Goal: Communication & Community: Answer question/provide support

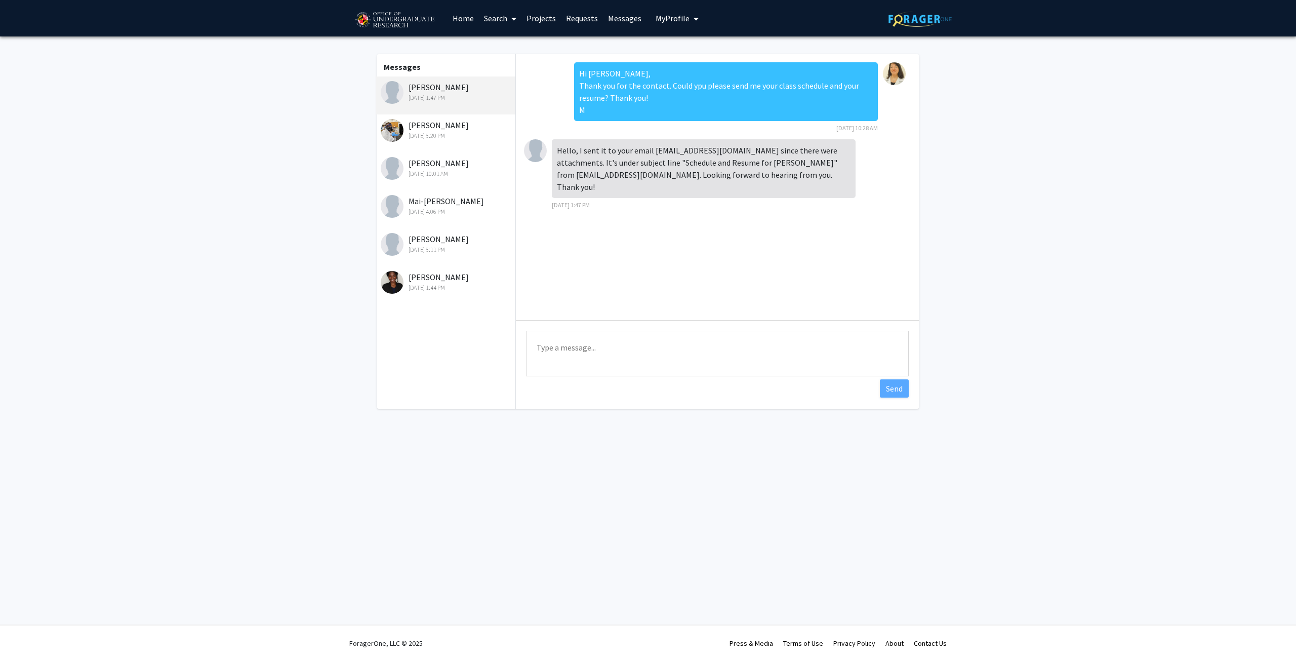
click at [557, 346] on textarea "Type a message" at bounding box center [717, 354] width 383 height 46
click at [799, 358] on textarea "Dear [PERSON_NAME], I see that your schedule looks very full. Unfortunately, I …" at bounding box center [717, 354] width 383 height 46
click at [0, 0] on span "least" at bounding box center [0, 0] width 0 height 0
click at [587, 374] on textarea "Dear [PERSON_NAME], I see that your schedule looks very full. Unfortunately, I …" at bounding box center [717, 354] width 383 height 46
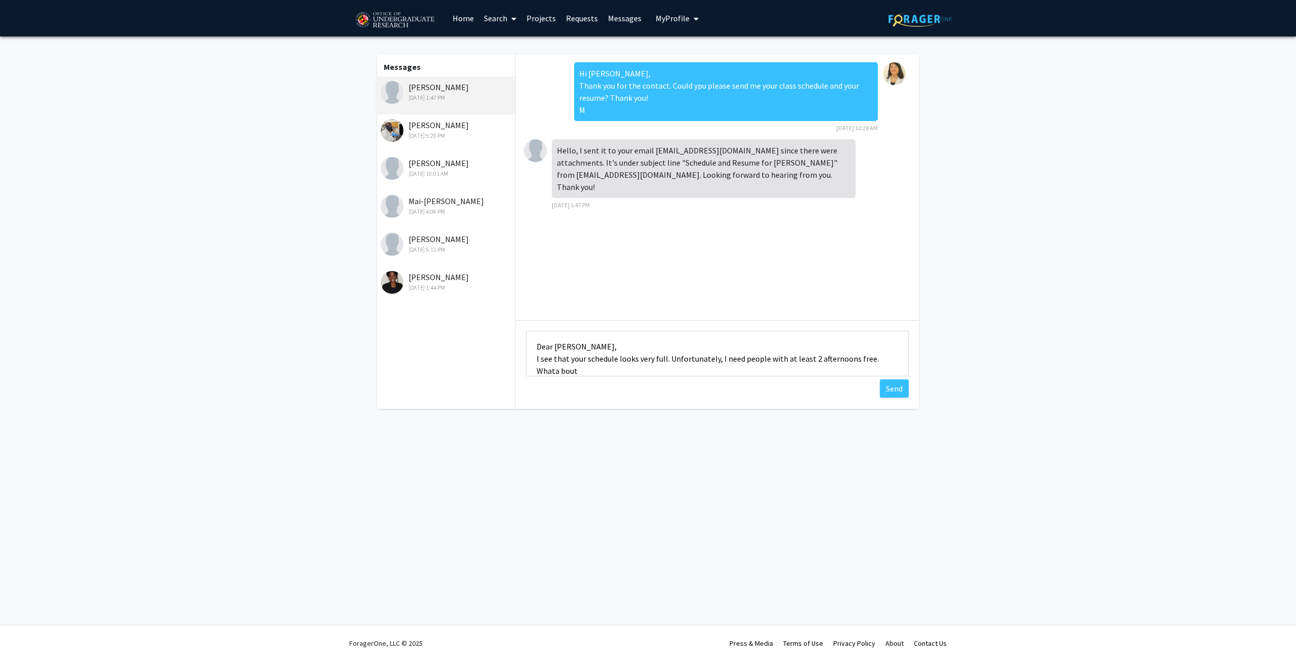
click at [554, 374] on textarea "Dear [PERSON_NAME], I see that your schedule looks very full. Unfortunately, I …" at bounding box center [717, 354] width 383 height 46
click at [542, 371] on textarea "Dear [PERSON_NAME], I see that your schedule looks very full. Unfortunately, I …" at bounding box center [717, 354] width 383 height 46
click at [588, 375] on textarea "Dear [PERSON_NAME], I see that your schedule looks very full. Unfortunately, I …" at bounding box center [717, 354] width 383 height 46
click at [722, 360] on textarea "Dear [PERSON_NAME], I see that your schedule looks very full. Unfortunately, I …" at bounding box center [717, 354] width 383 height 46
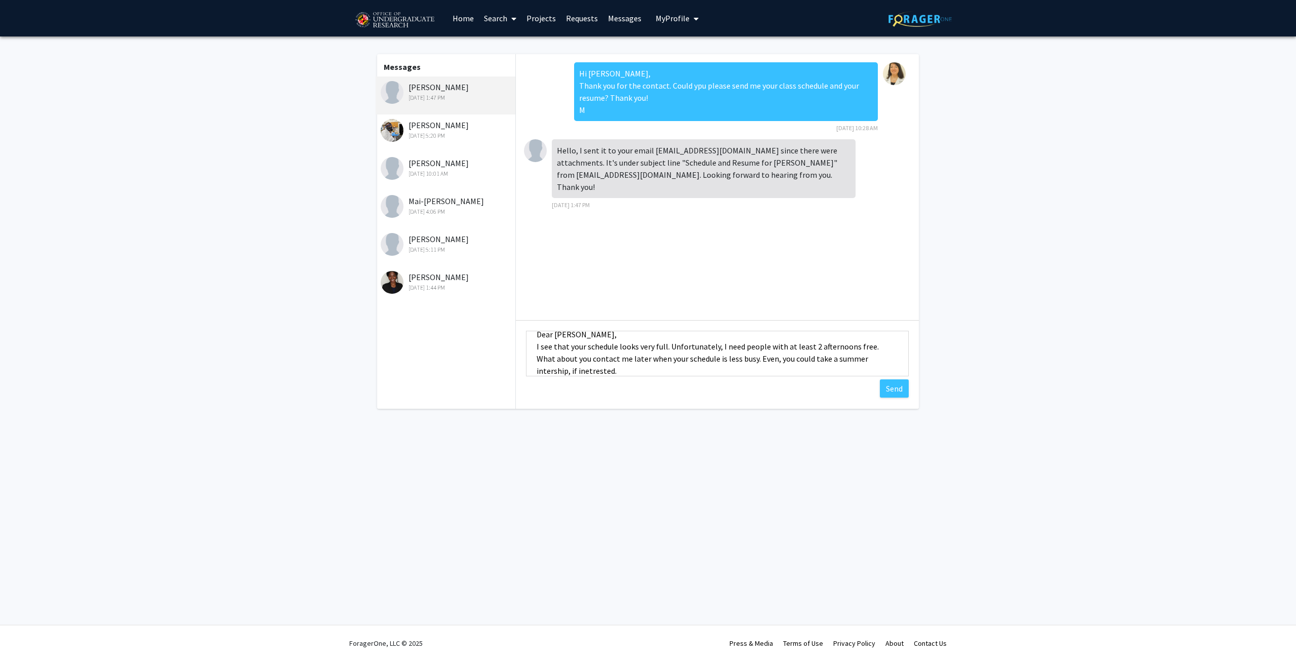
click at [0, 0] on div "busy?" at bounding box center [0, 0] width 0 height 0
click at [756, 358] on textarea "Dear [PERSON_NAME], I see that your schedule looks very full. Unfortunately, I …" at bounding box center [717, 354] width 383 height 46
click at [0, 0] on span "you" at bounding box center [0, 0] width 0 height 0
click at [786, 343] on textarea "Dear [PERSON_NAME], I see that your schedule looks very full. Unfortunately, I …" at bounding box center [717, 354] width 383 height 46
click at [0, 0] on div "who have at least two" at bounding box center [0, 0] width 0 height 0
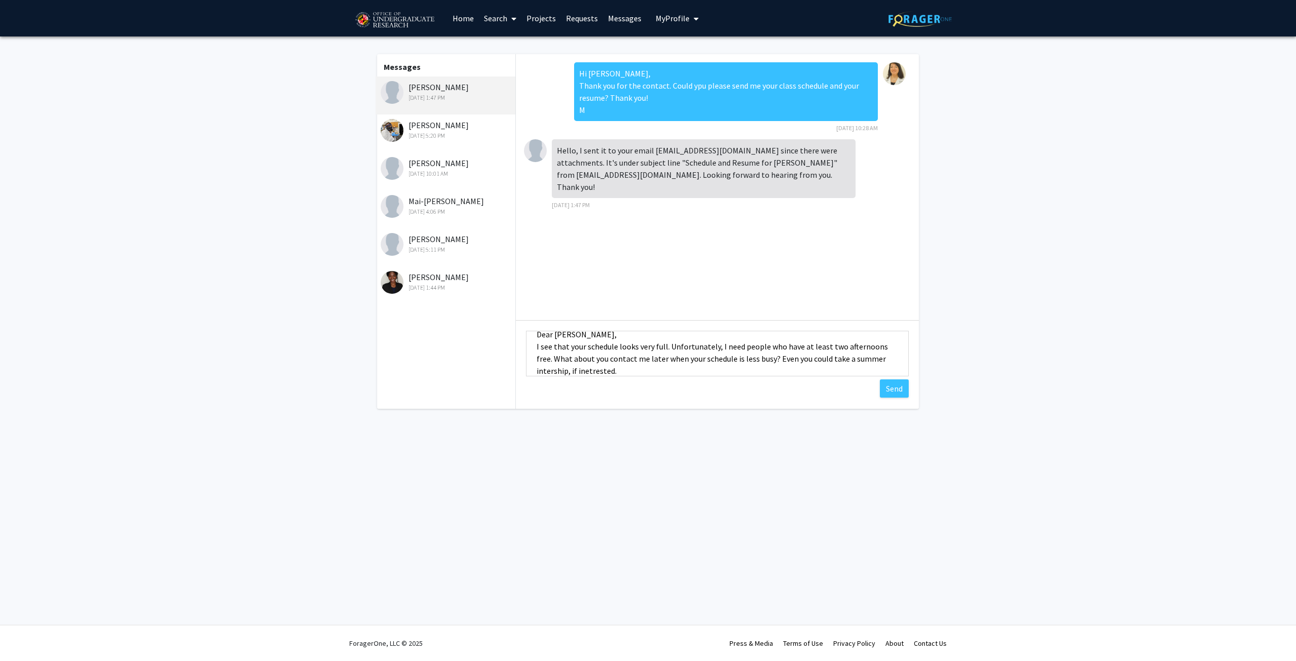
click at [552, 373] on textarea "Dear [PERSON_NAME], I see that your schedule looks very full. Unfortunately, I …" at bounding box center [717, 354] width 383 height 46
click at [0, 0] on span "internship," at bounding box center [0, 0] width 0 height 0
click at [599, 370] on textarea "Dear [PERSON_NAME], I see that your schedule looks very full. Unfortunately, I …" at bounding box center [717, 354] width 383 height 46
click at [0, 0] on div "interested." at bounding box center [0, 0] width 0 height 0
type textarea "Dear [PERSON_NAME], I see that your schedule looks very full. Unfortunately, I …"
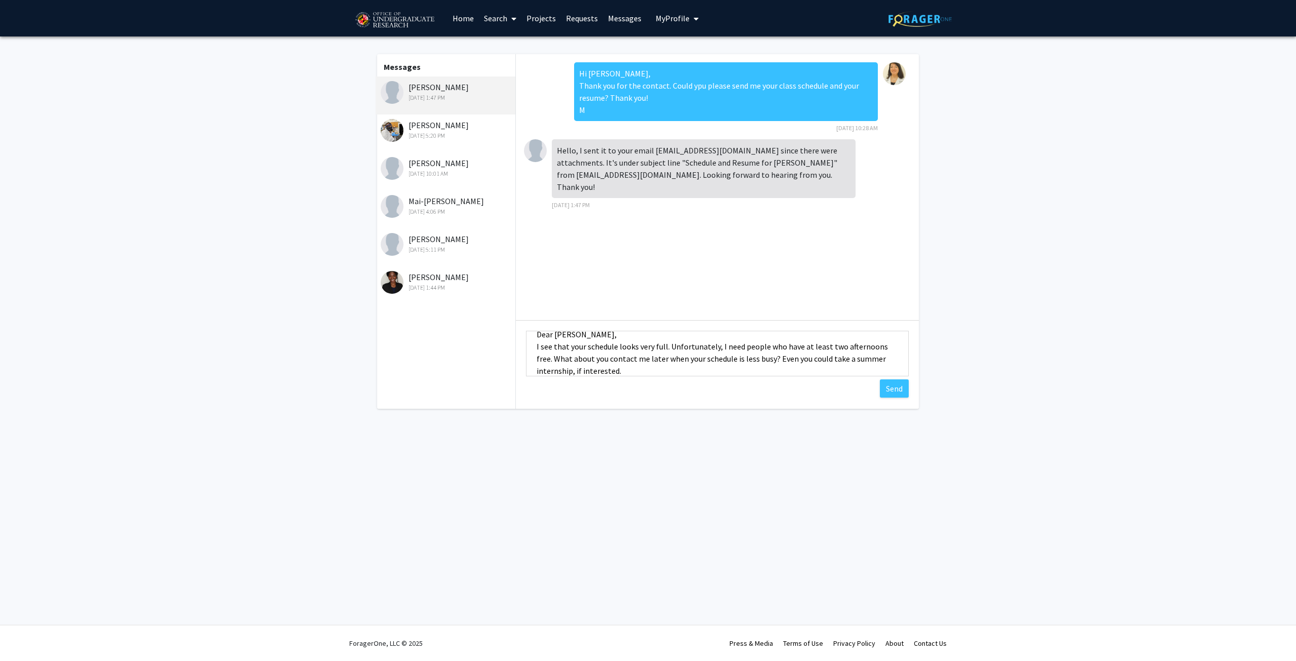
scroll to position [0, 0]
drag, startPoint x: 623, startPoint y: 373, endPoint x: 494, endPoint y: 334, distance: 135.3
click at [494, 334] on div "Messages [PERSON_NAME] [DATE] 1:47 PM [PERSON_NAME] [DATE] 5:20 PM [PERSON_NAME…" at bounding box center [648, 231] width 560 height 354
click at [433, 90] on div "[PERSON_NAME] [DATE] 1:47 PM" at bounding box center [447, 91] width 132 height 21
click at [443, 87] on div "[PERSON_NAME] [DATE] 1:47 PM" at bounding box center [447, 91] width 132 height 21
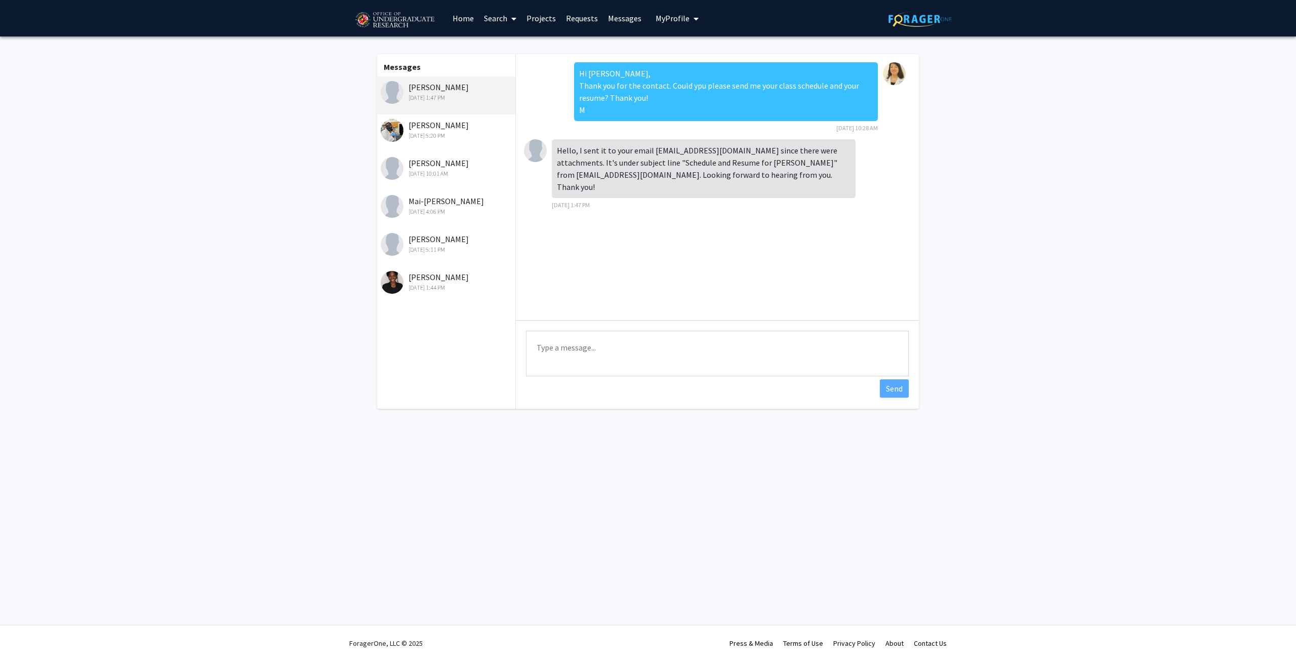
click at [424, 95] on div "[DATE] 1:47 PM" at bounding box center [447, 97] width 132 height 9
click at [427, 126] on div "[PERSON_NAME] [DATE] 5:20 PM" at bounding box center [447, 129] width 132 height 21
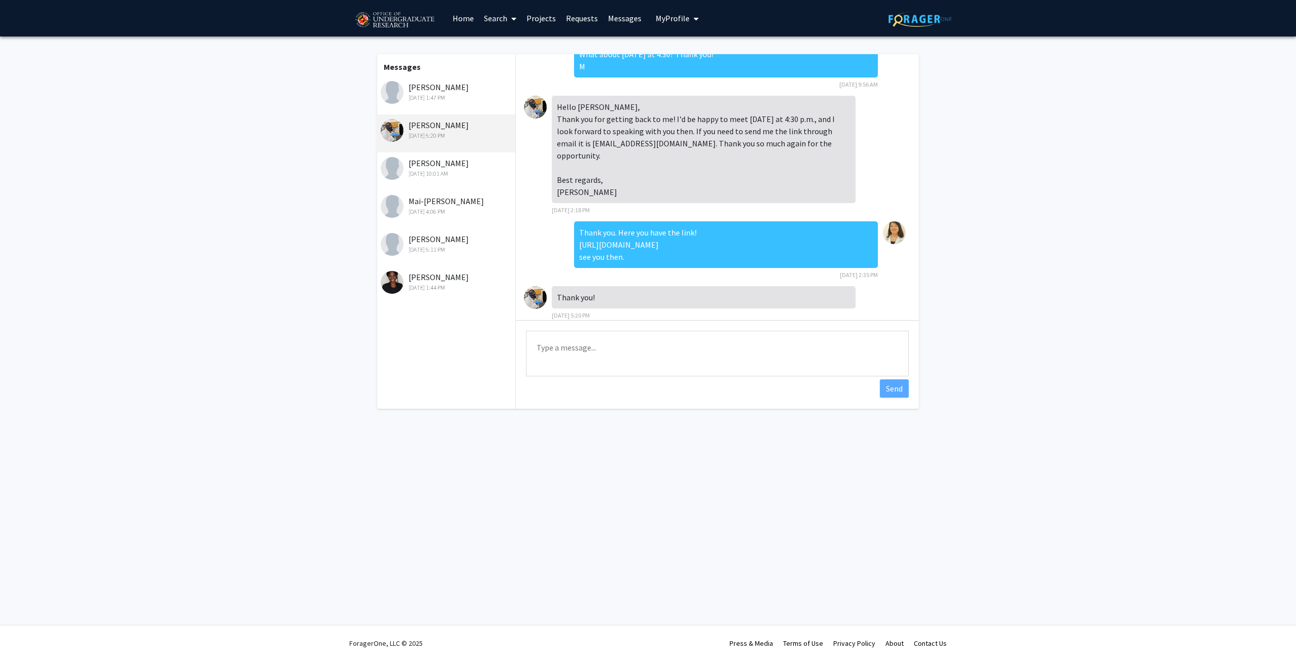
scroll to position [46, 0]
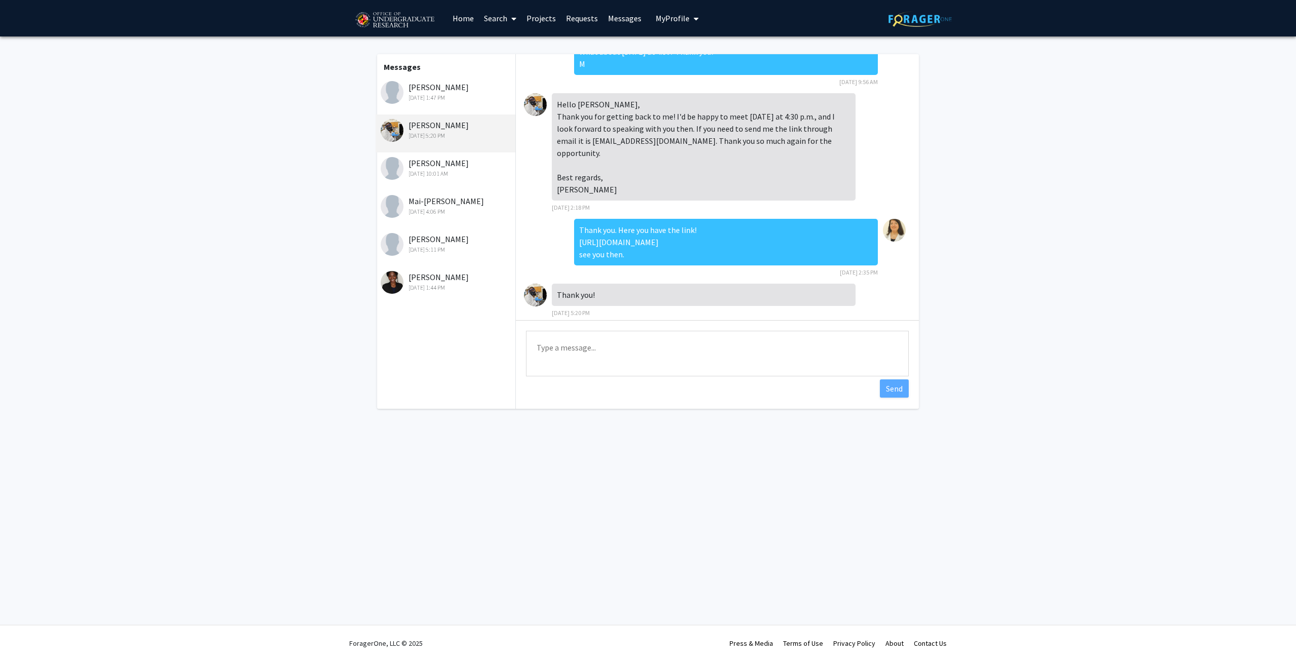
click at [437, 167] on div "[PERSON_NAME] [DATE] 10:01 AM" at bounding box center [447, 167] width 132 height 21
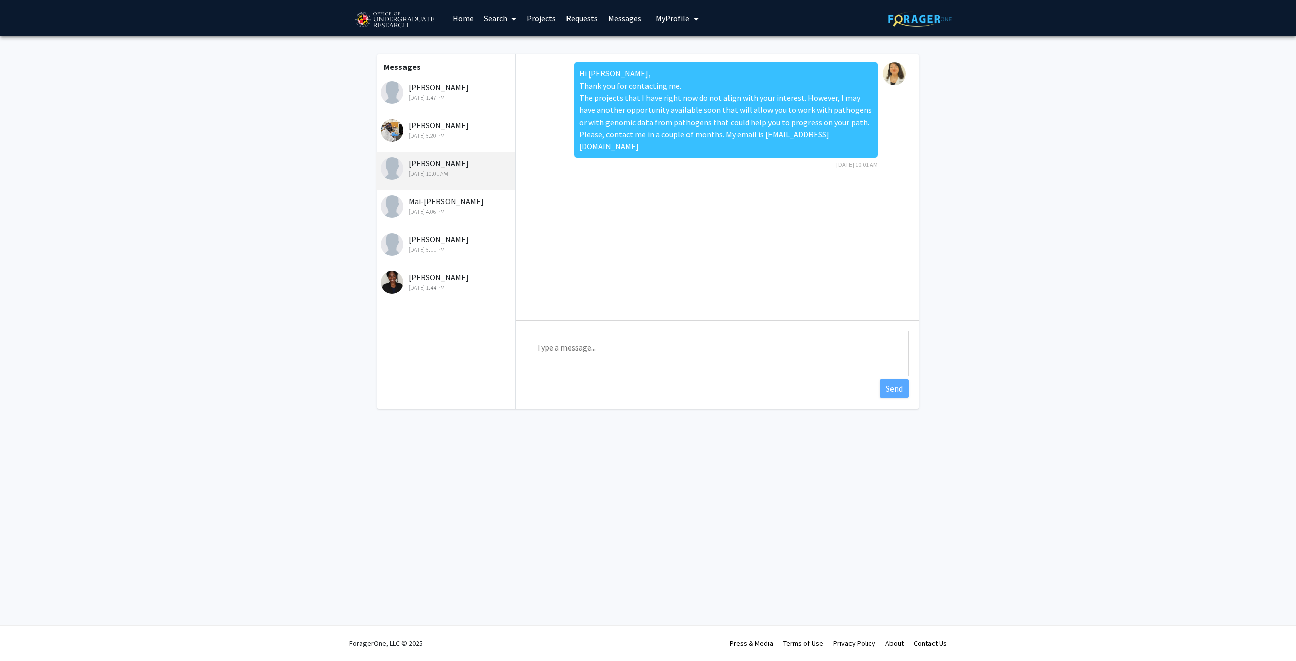
click at [444, 206] on div "Mai-[PERSON_NAME] [DATE] 4:06 PM" at bounding box center [447, 205] width 132 height 21
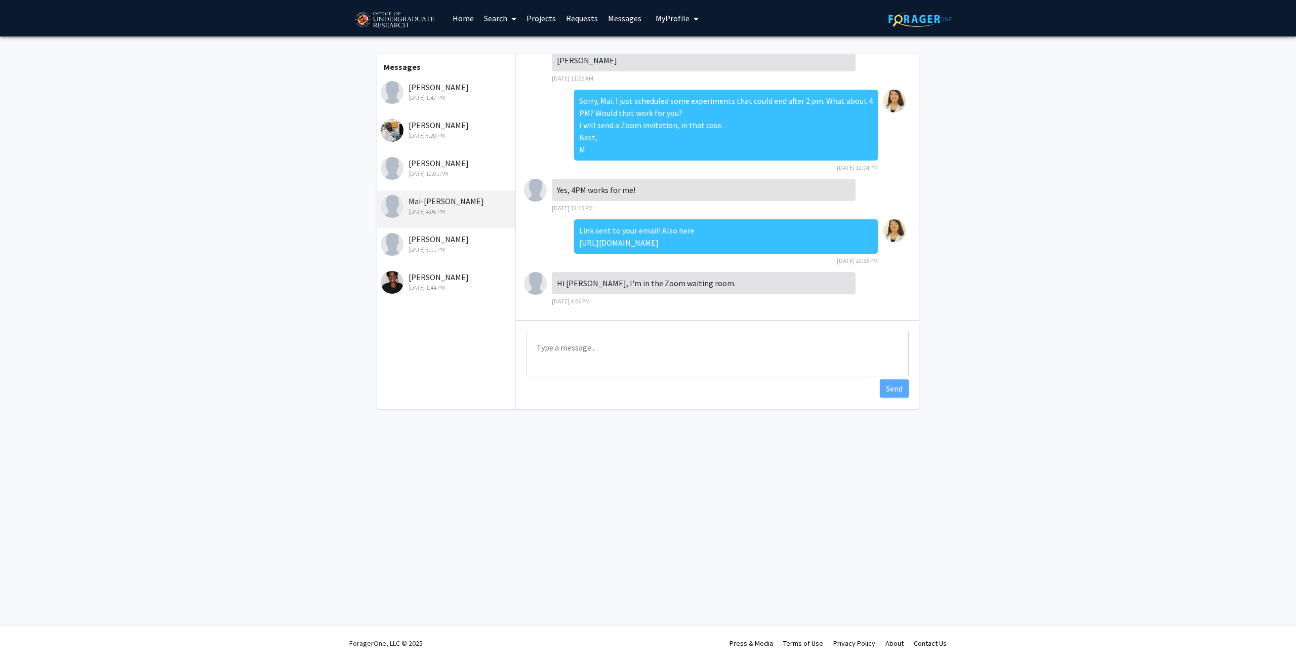
scroll to position [305, 0]
click at [446, 239] on div "[PERSON_NAME] [DATE] 5:11 PM" at bounding box center [447, 243] width 132 height 21
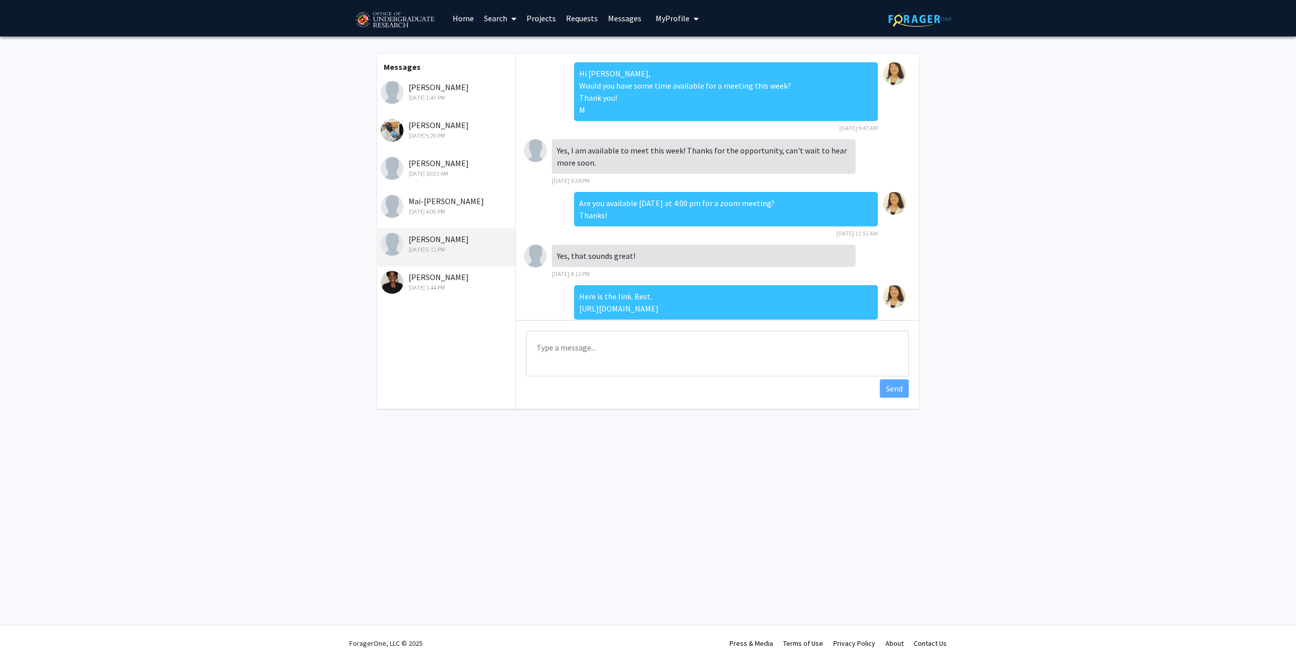
scroll to position [26, 0]
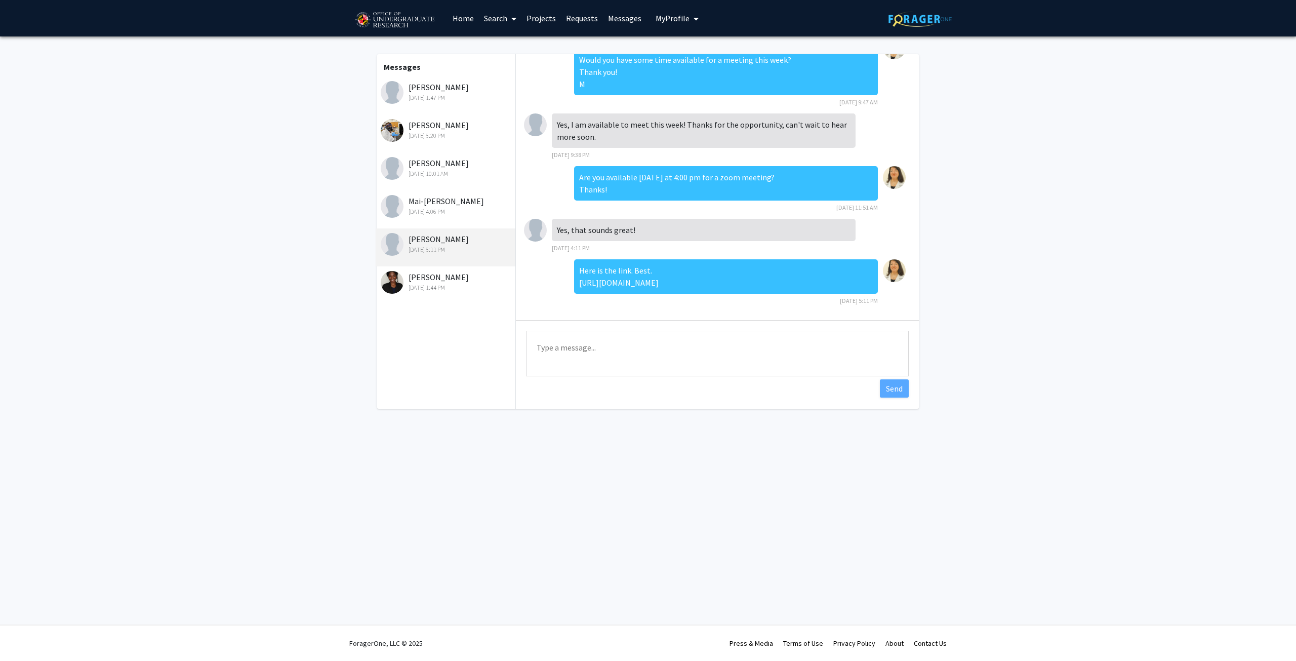
click at [436, 282] on div "[PERSON_NAME] [DATE] 1:44 PM" at bounding box center [447, 281] width 132 height 21
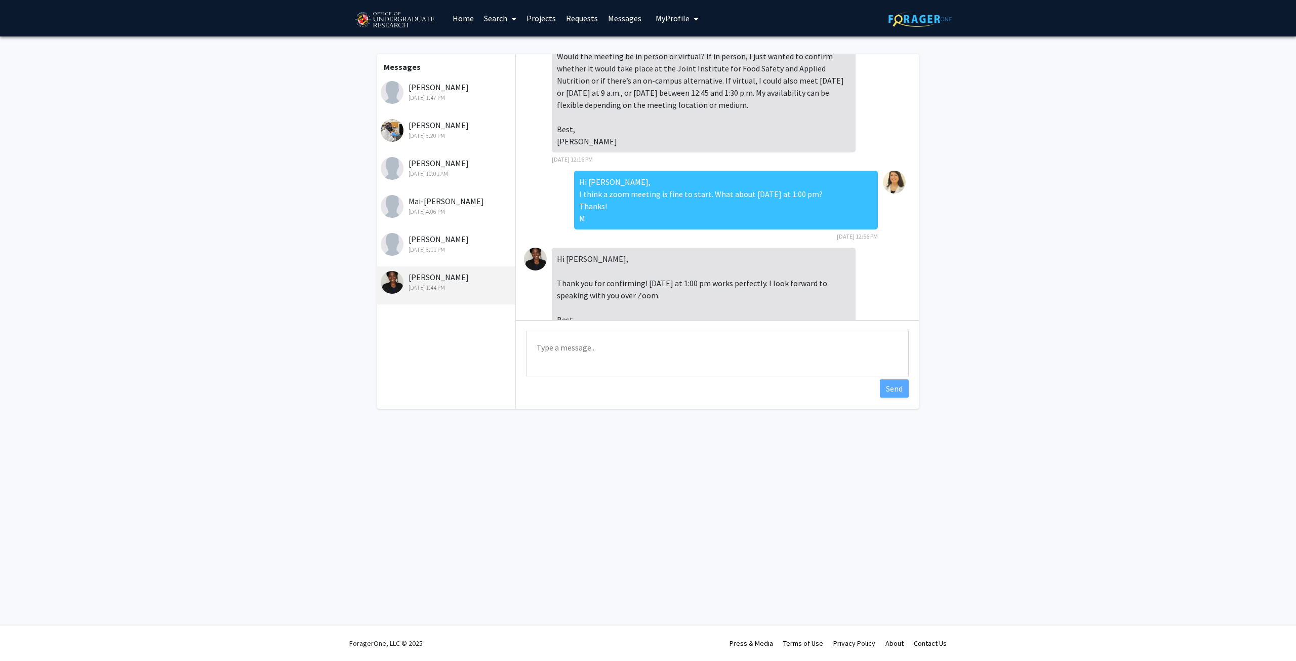
scroll to position [0, 0]
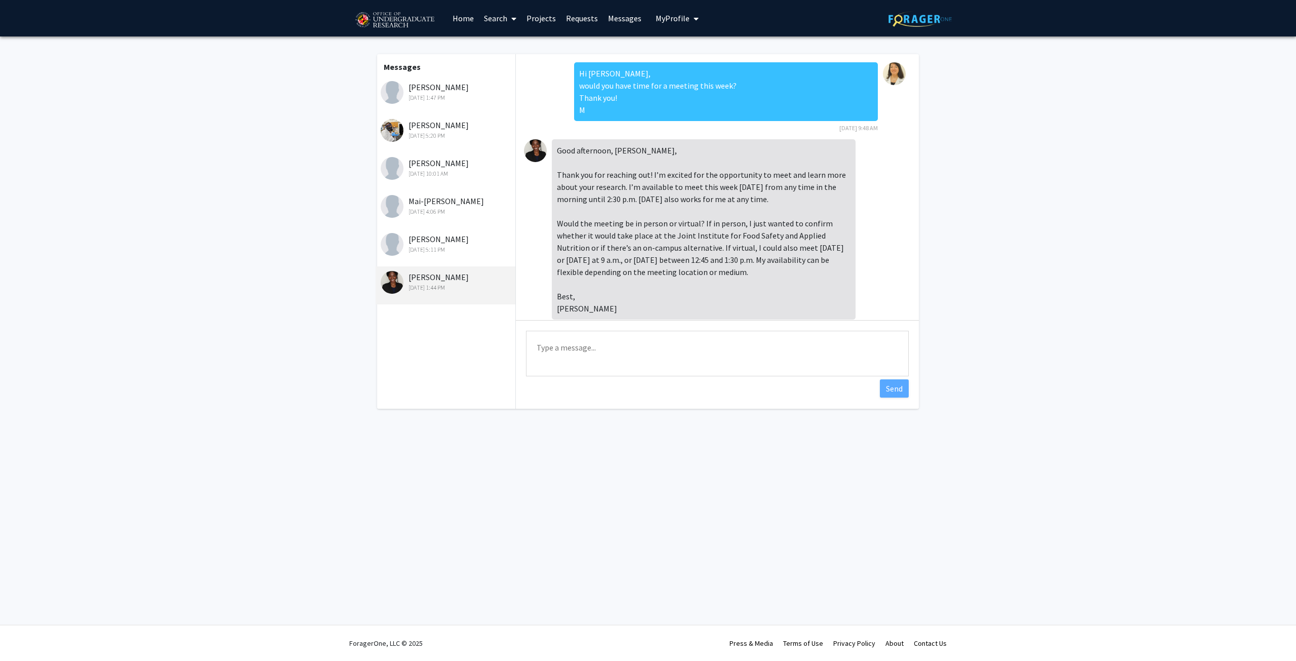
click at [440, 87] on div "[PERSON_NAME] [DATE] 1:47 PM" at bounding box center [447, 91] width 132 height 21
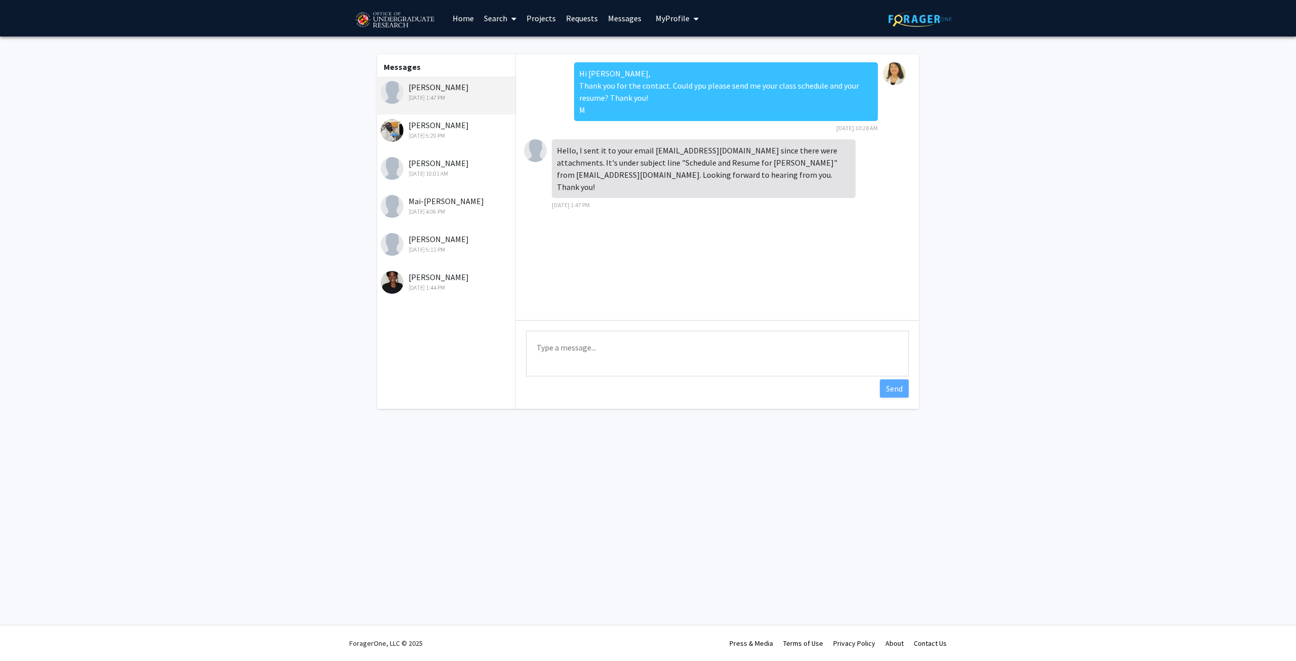
click at [559, 347] on textarea "Type a message" at bounding box center [717, 354] width 383 height 46
paste textarea "Dear [PERSON_NAME], I see that your schedule looks very full. Unfortunately, I …"
click at [619, 356] on textarea "Dear [PERSON_NAME], I see that your schedule looks very full. Unfortunately, I …" at bounding box center [717, 354] width 383 height 46
click at [0, 0] on span "contacting" at bounding box center [0, 0] width 0 height 0
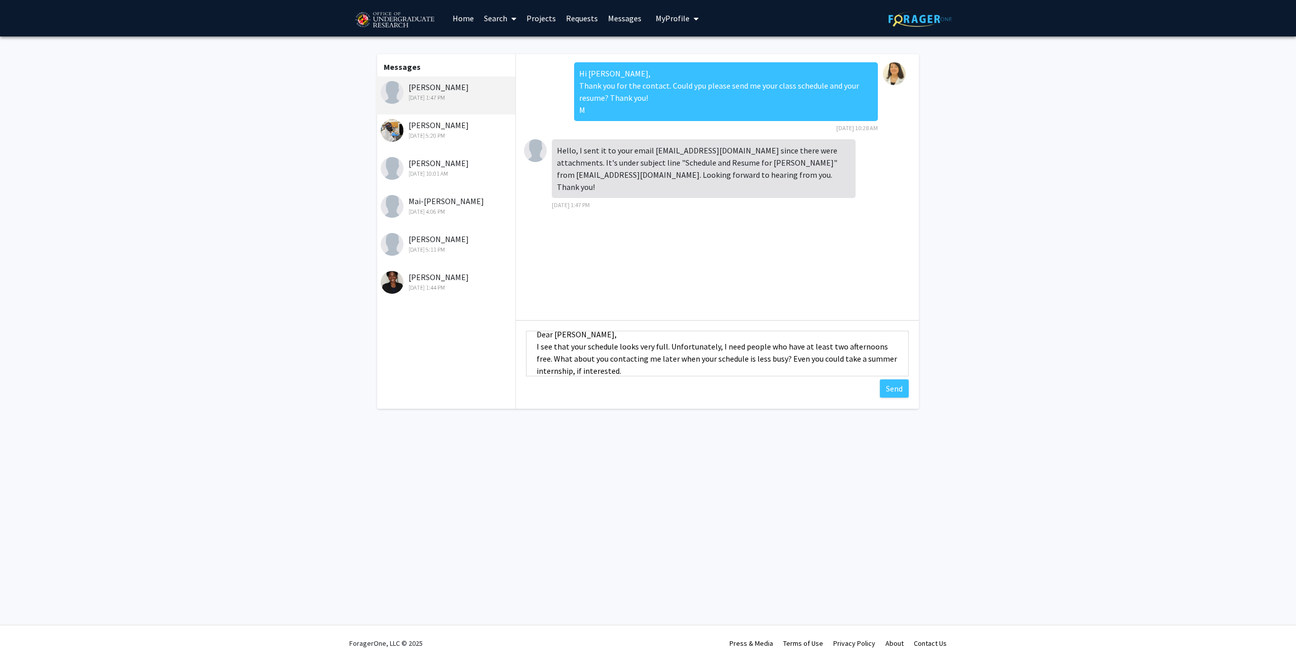
click at [579, 353] on textarea "Dear [PERSON_NAME], I see that your schedule looks very full. Unfortunately, I …" at bounding box center [717, 354] width 383 height 46
click at [584, 359] on textarea "Dear [PERSON_NAME], I see that your schedule looks very full. Unfortunately, I …" at bounding box center [717, 354] width 383 height 46
click at [0, 0] on span "could" at bounding box center [0, 0] width 0 height 0
click at [650, 368] on textarea "Dear [PERSON_NAME], I see that your schedule looks very full. Unfortunately, I …" at bounding box center [717, 354] width 383 height 46
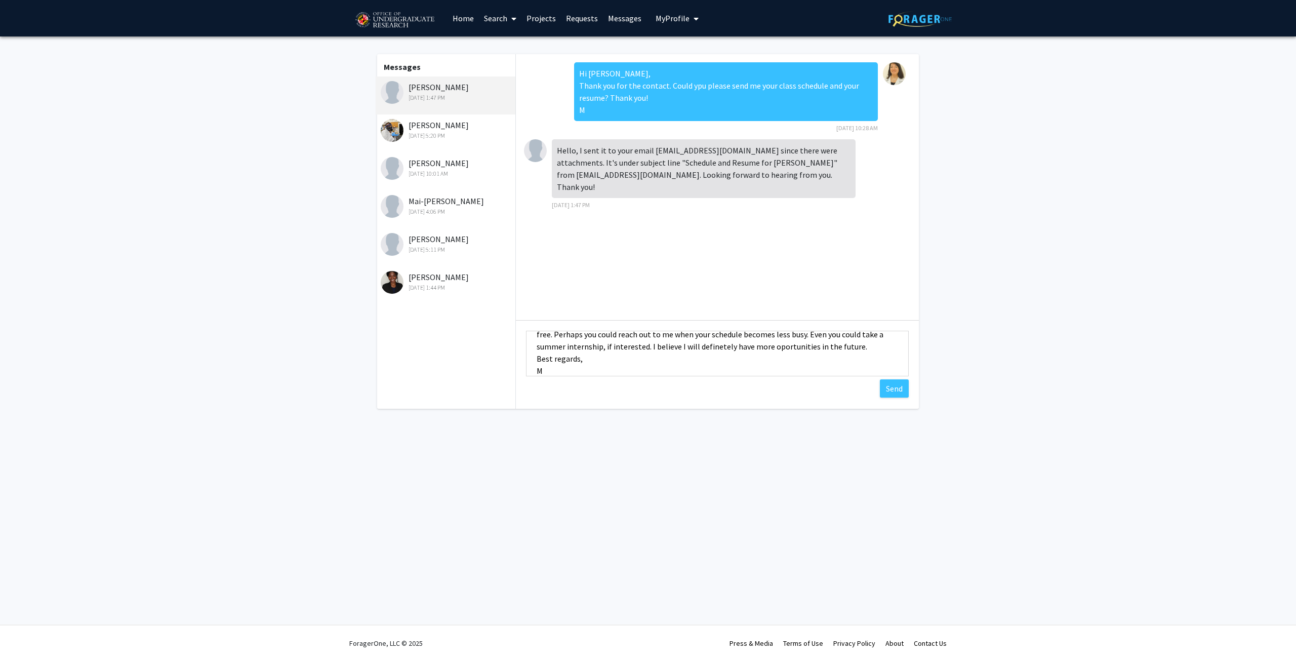
click at [712, 345] on textarea "Dear [PERSON_NAME], I see that your schedule looks very full. Unfortunately, I …" at bounding box center [717, 354] width 383 height 46
click at [0, 0] on span "definitely" at bounding box center [0, 0] width 0 height 0
click at [784, 346] on textarea "Dear [PERSON_NAME], I see that your schedule looks very full. Unfortunately, I …" at bounding box center [717, 354] width 383 height 46
click at [0, 0] on span "opportunities" at bounding box center [0, 0] width 0 height 0
type textarea "Dear [PERSON_NAME], I see that your schedule looks very full. Unfortunately, I …"
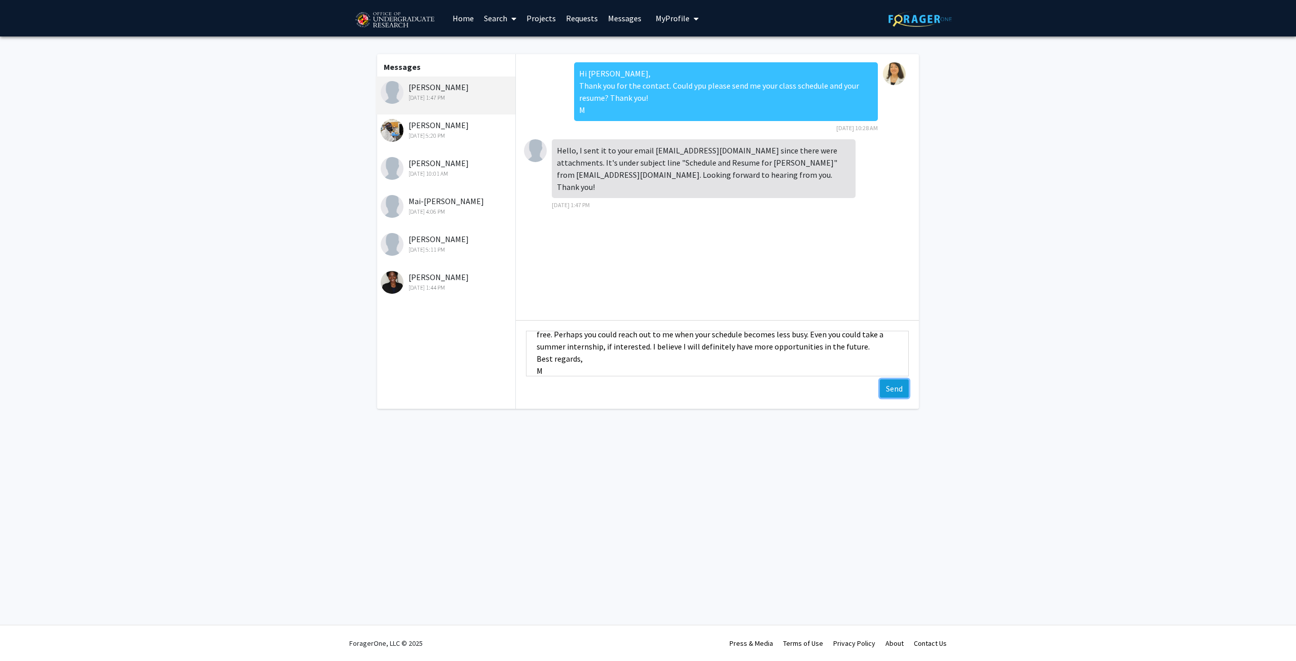
click at [902, 389] on button "Send" at bounding box center [894, 388] width 29 height 18
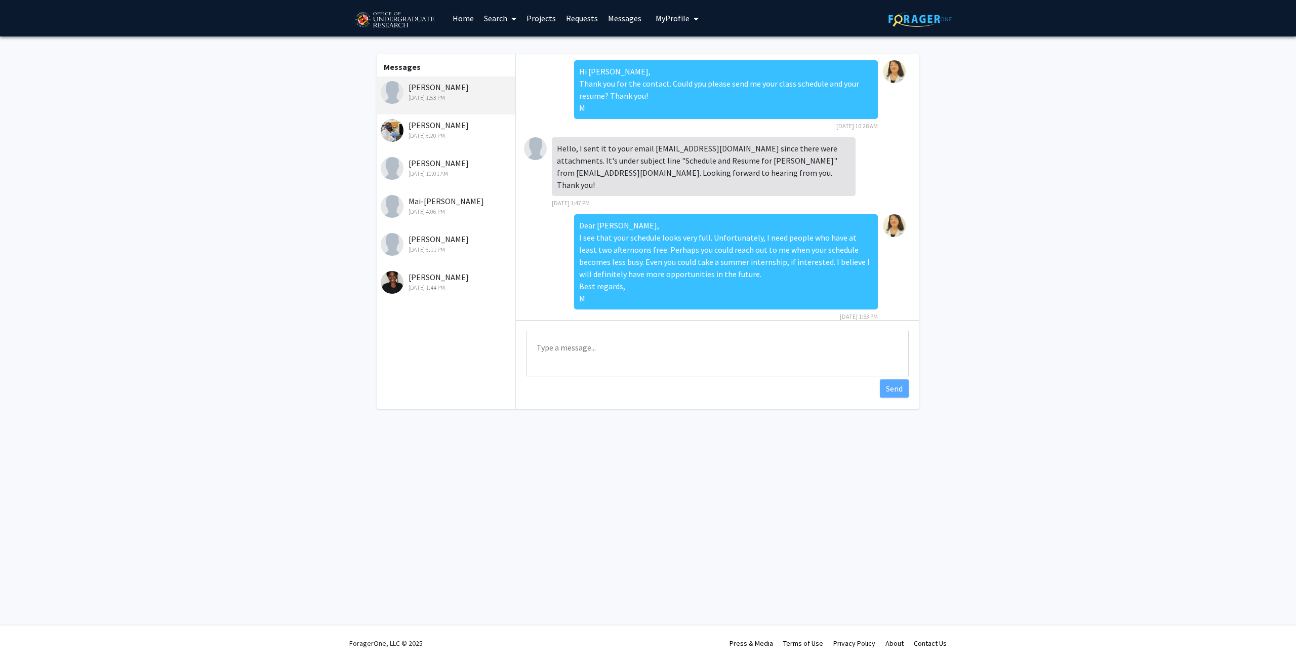
scroll to position [0, 0]
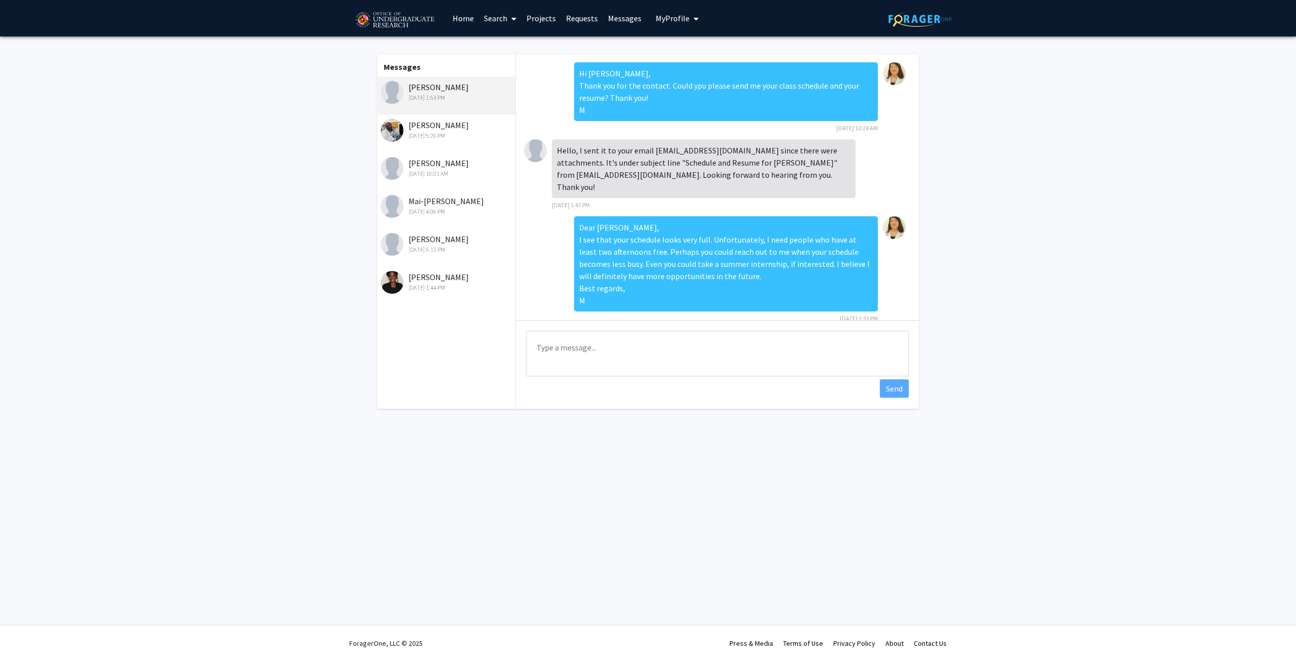
click at [443, 131] on div "[PERSON_NAME] [DATE] 5:20 PM" at bounding box center [447, 129] width 132 height 21
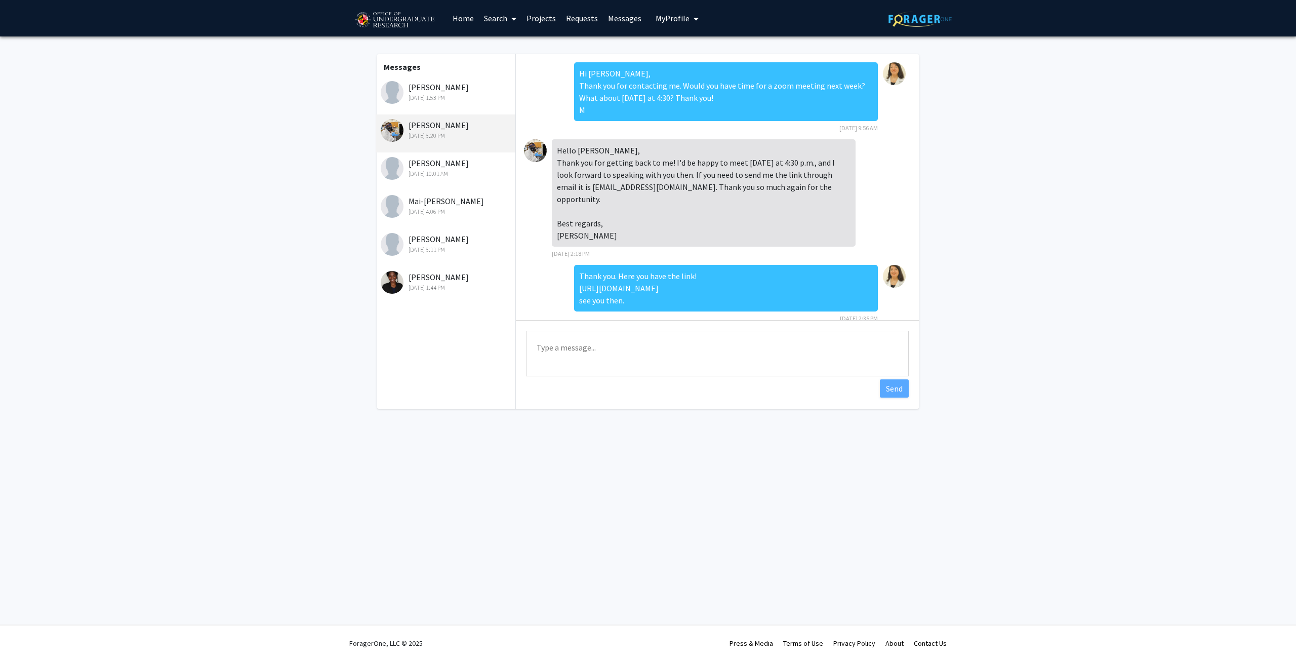
click at [430, 170] on div "[DATE] 10:01 AM" at bounding box center [447, 173] width 132 height 9
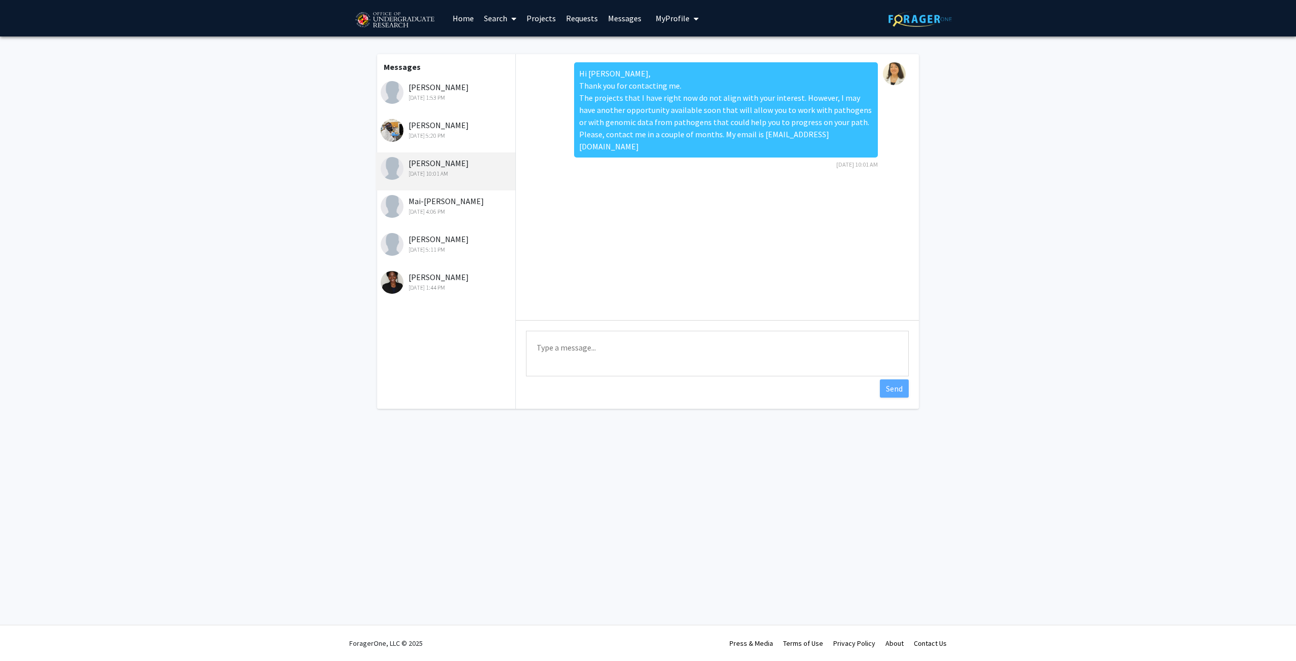
click at [428, 212] on div "[DATE] 4:06 PM" at bounding box center [447, 211] width 132 height 9
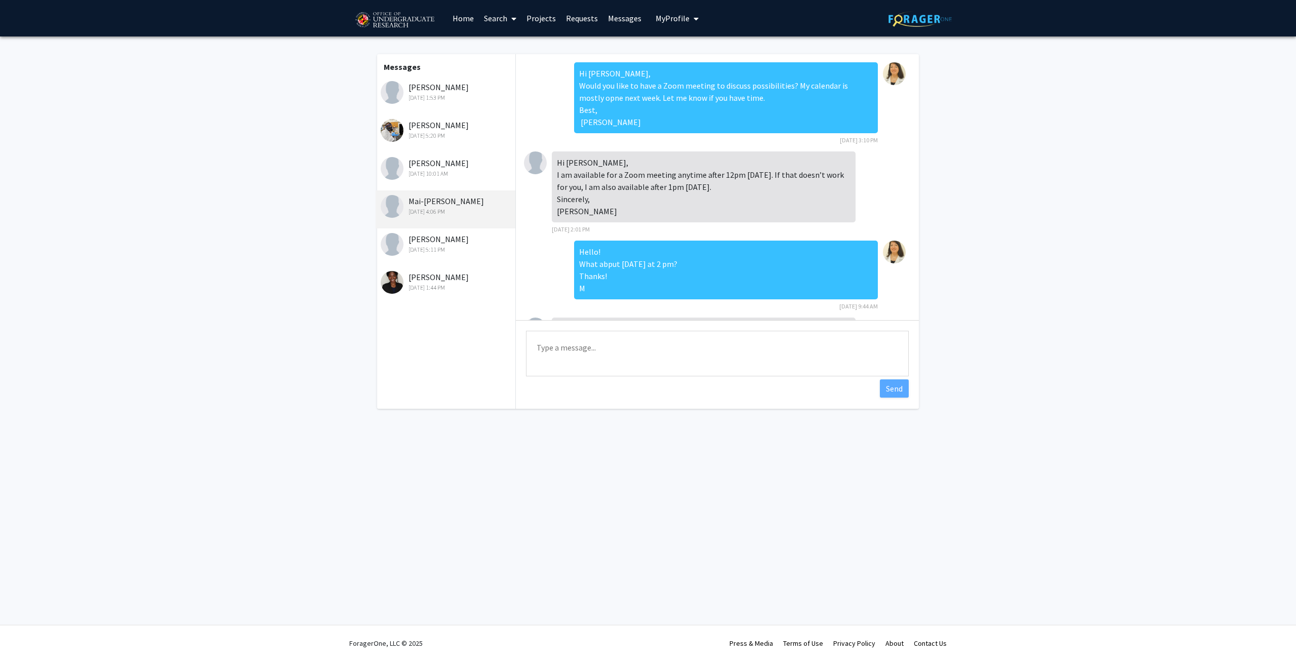
scroll to position [305, 0]
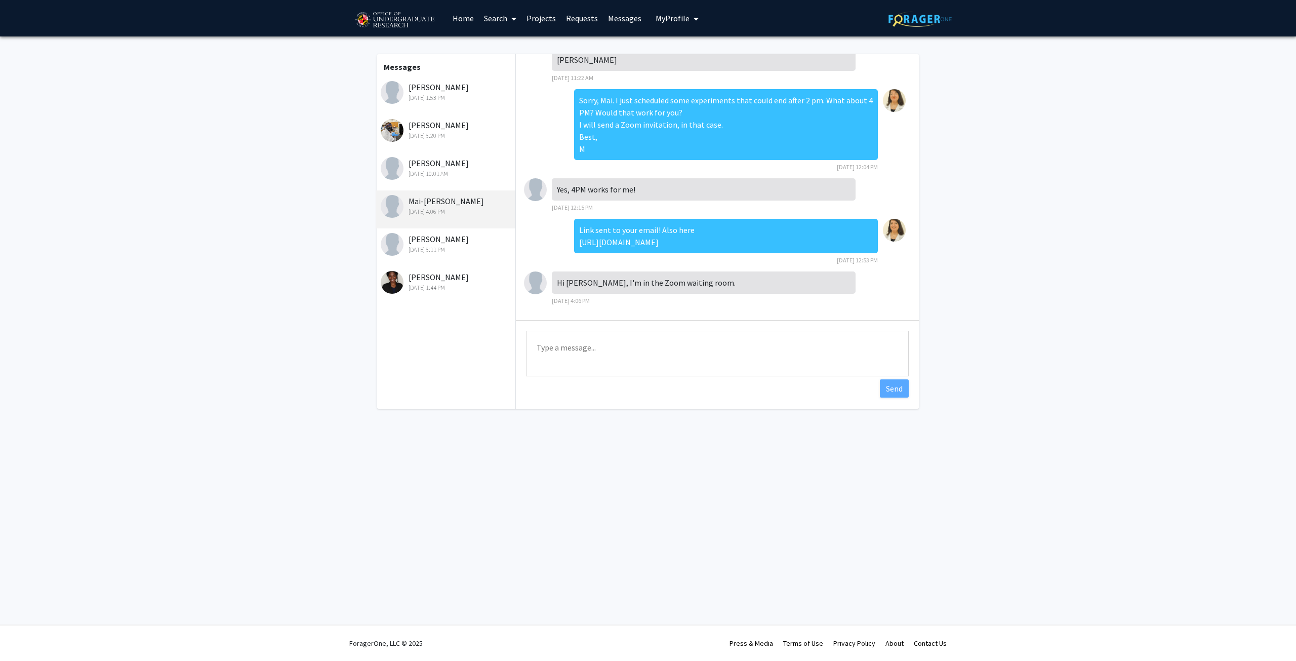
click at [431, 242] on div "[PERSON_NAME] [DATE] 5:11 PM" at bounding box center [447, 243] width 132 height 21
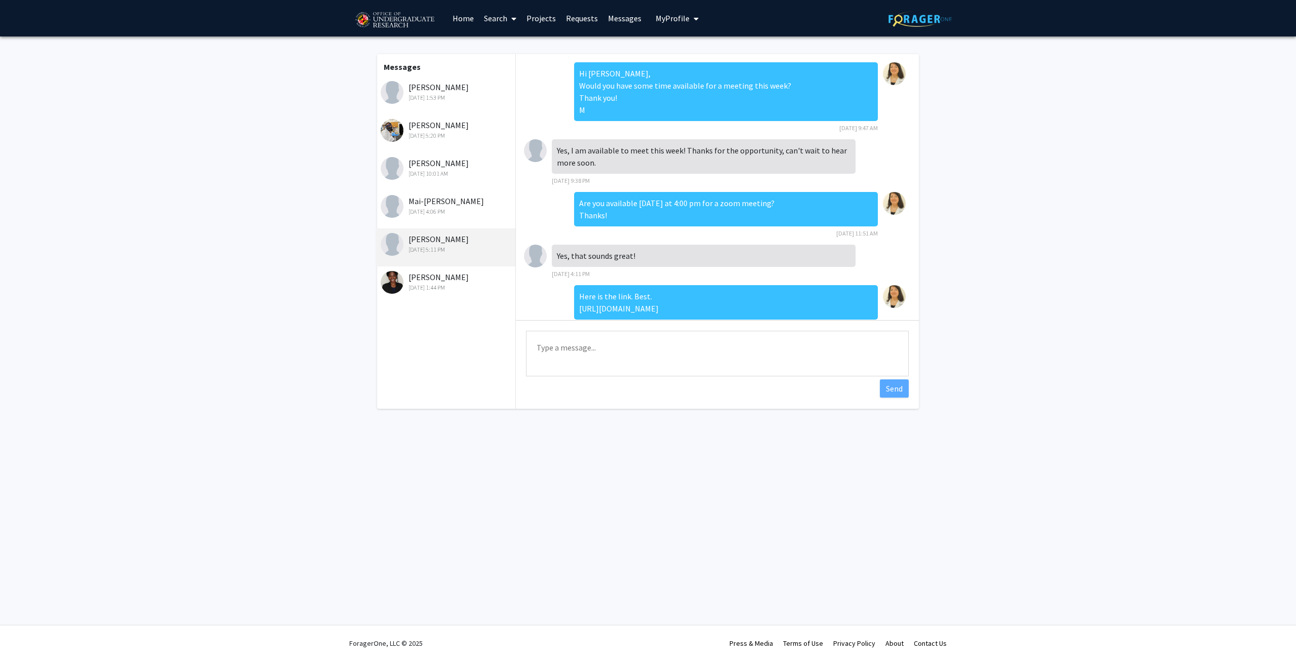
scroll to position [26, 0]
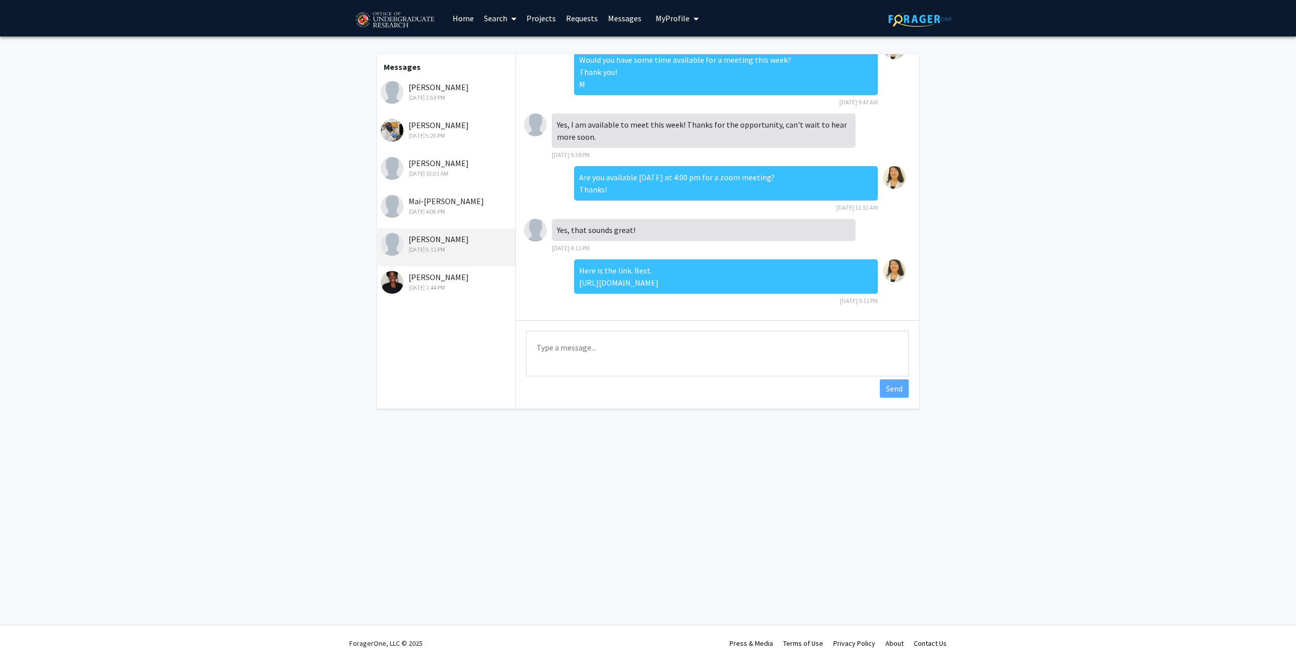
click at [441, 283] on div "[DATE] 1:44 PM" at bounding box center [447, 287] width 132 height 9
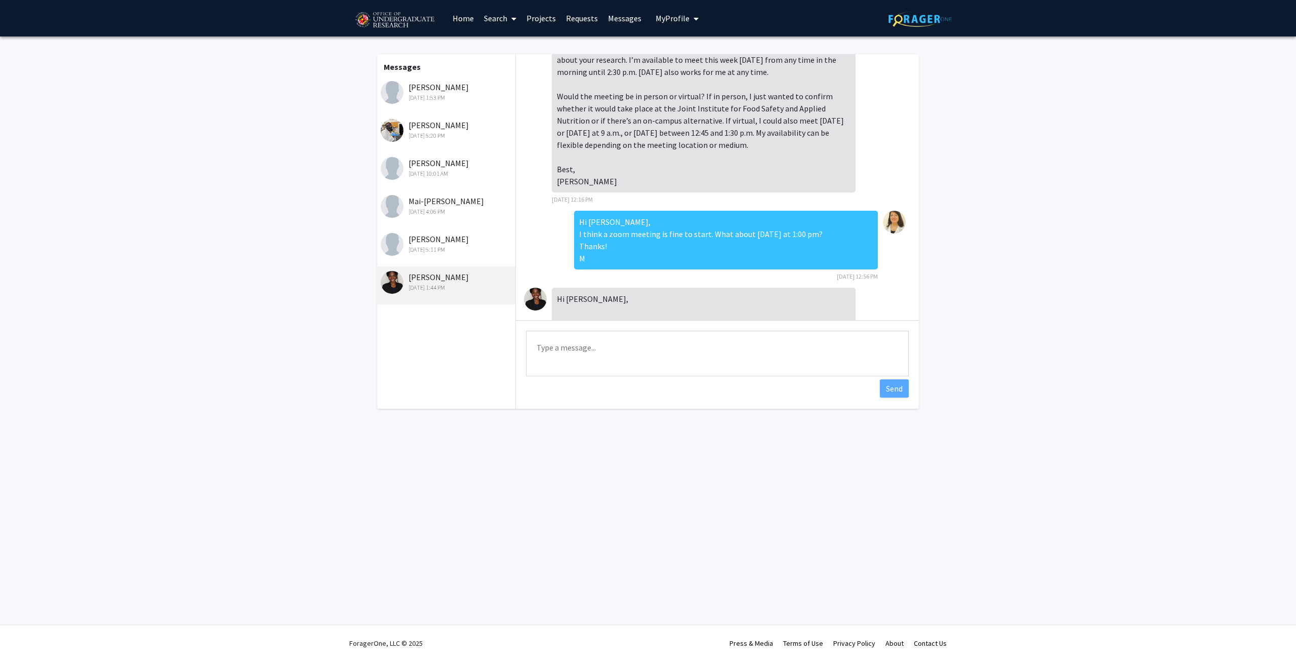
scroll to position [0, 0]
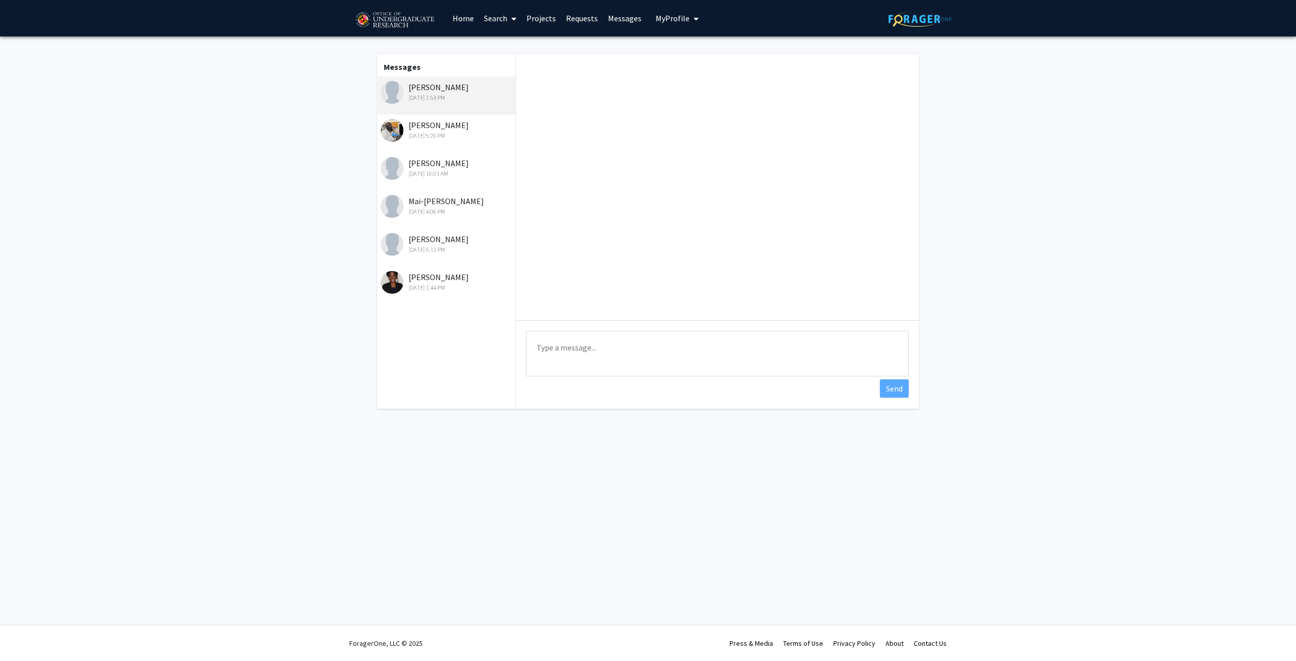
scroll to position [46, 0]
